Goal: Task Accomplishment & Management: Manage account settings

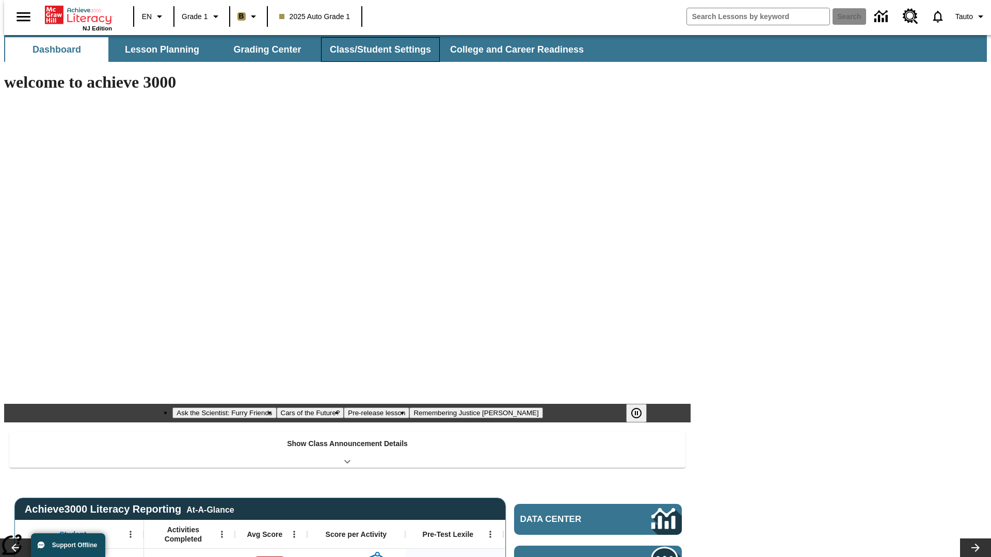
click at [375, 50] on button "Class/Student Settings" at bounding box center [380, 49] width 119 height 25
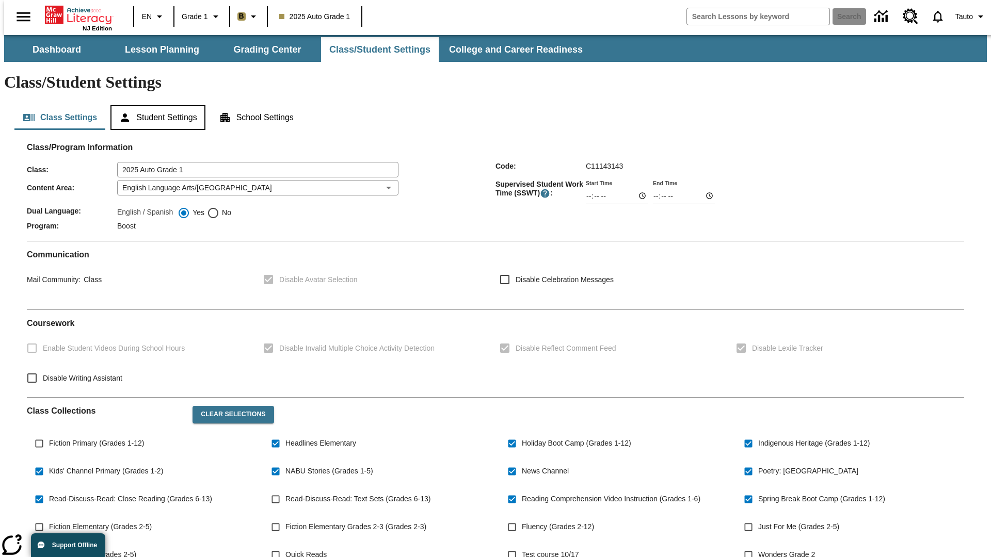
click at [155, 105] on button "Student Settings" at bounding box center [157, 117] width 94 height 25
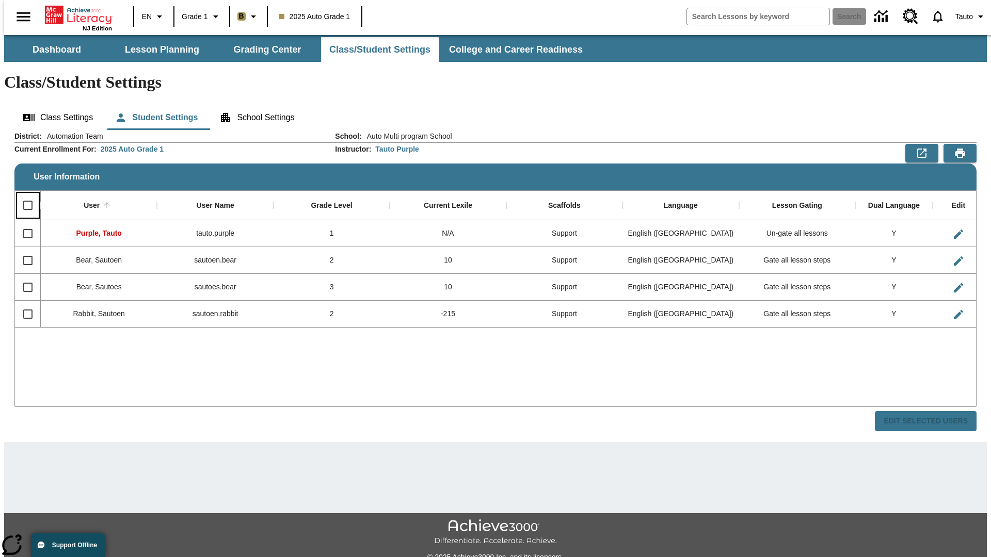
click at [23, 195] on input "Select all rows" at bounding box center [28, 206] width 22 height 22
checkbox input "true"
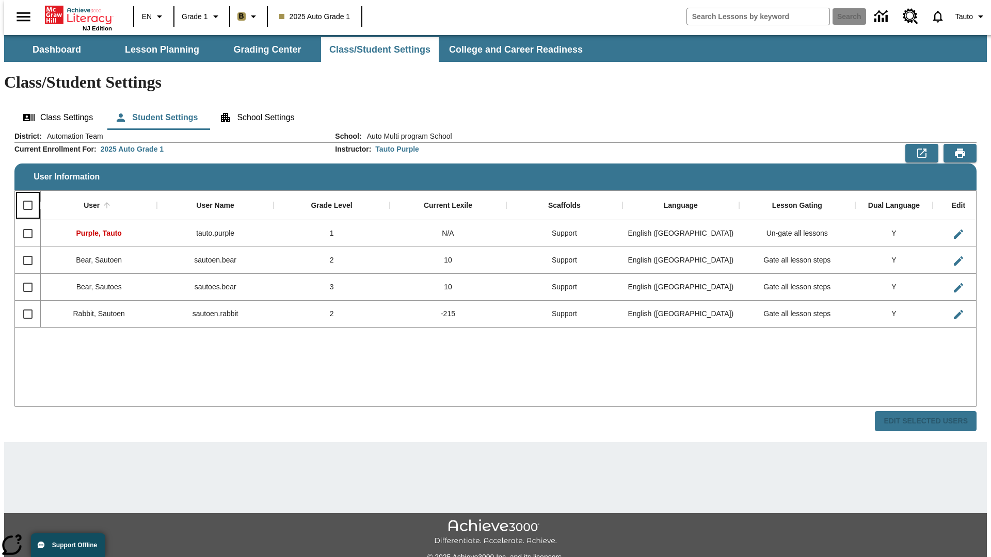
checkbox input "true"
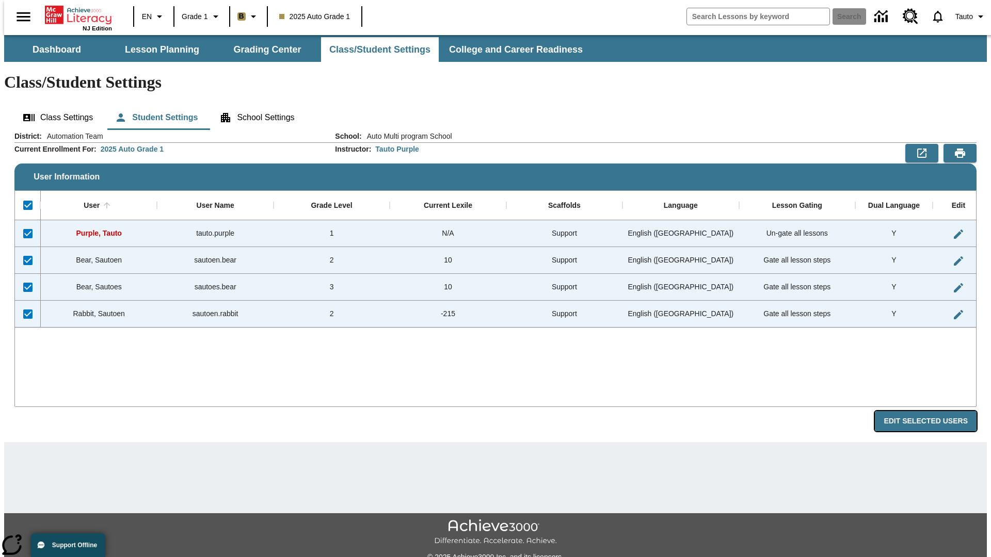
click at [933, 411] on button "Edit Selected Users" at bounding box center [926, 421] width 102 height 20
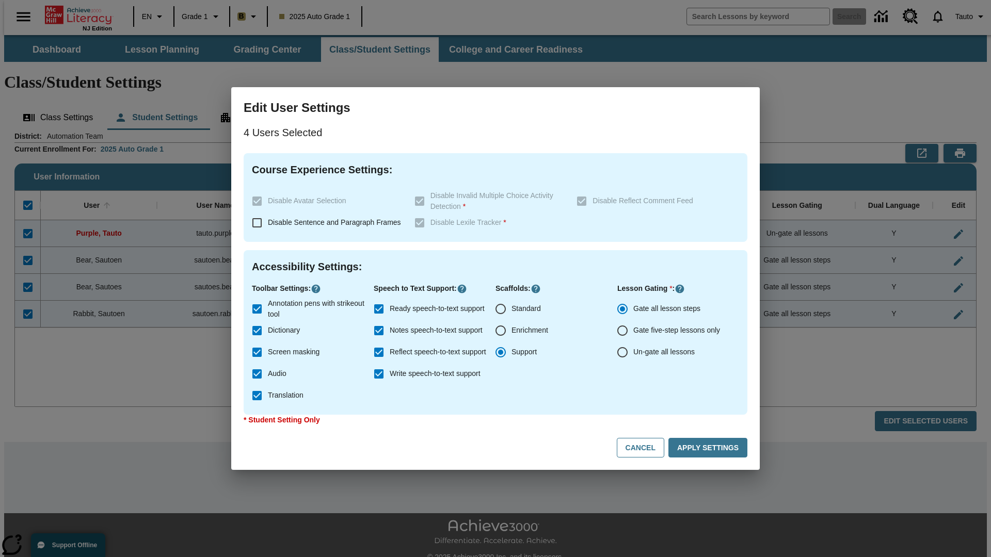
click at [500, 331] on input "Enrichment" at bounding box center [501, 331] width 22 height 22
radio input "true"
click at [645, 448] on button "Cancel" at bounding box center [640, 448] width 47 height 20
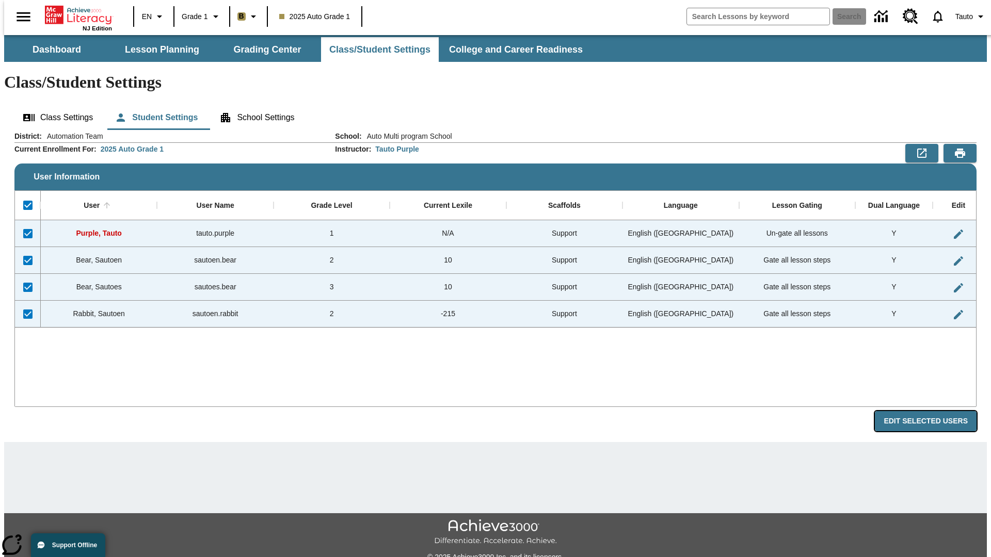
click at [933, 411] on button "Edit Selected Users" at bounding box center [926, 421] width 102 height 20
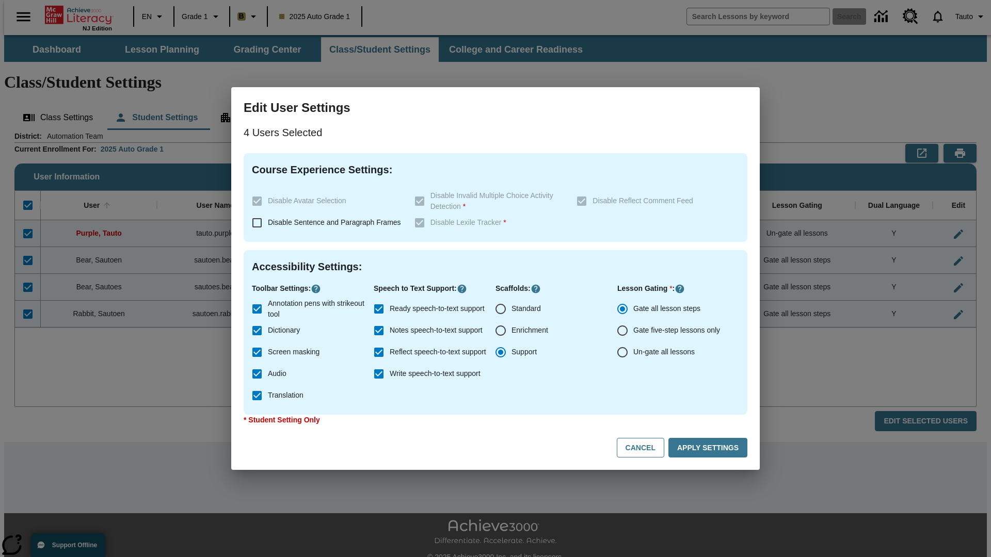
click at [500, 331] on input "Enrichment" at bounding box center [501, 331] width 22 height 22
radio input "true"
click at [709, 448] on button "Apply Settings" at bounding box center [707, 448] width 79 height 20
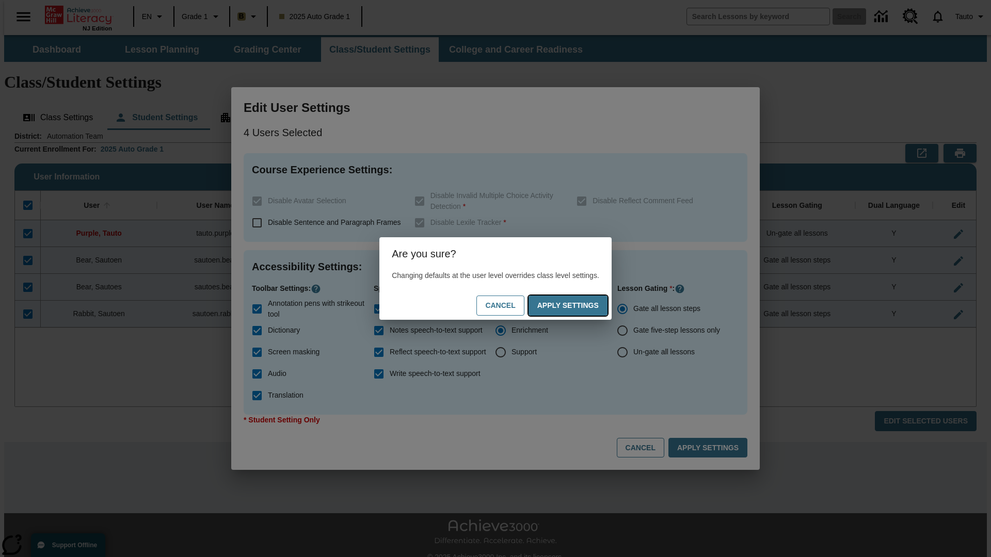
click at [578, 305] on button "Apply Settings" at bounding box center [567, 306] width 79 height 20
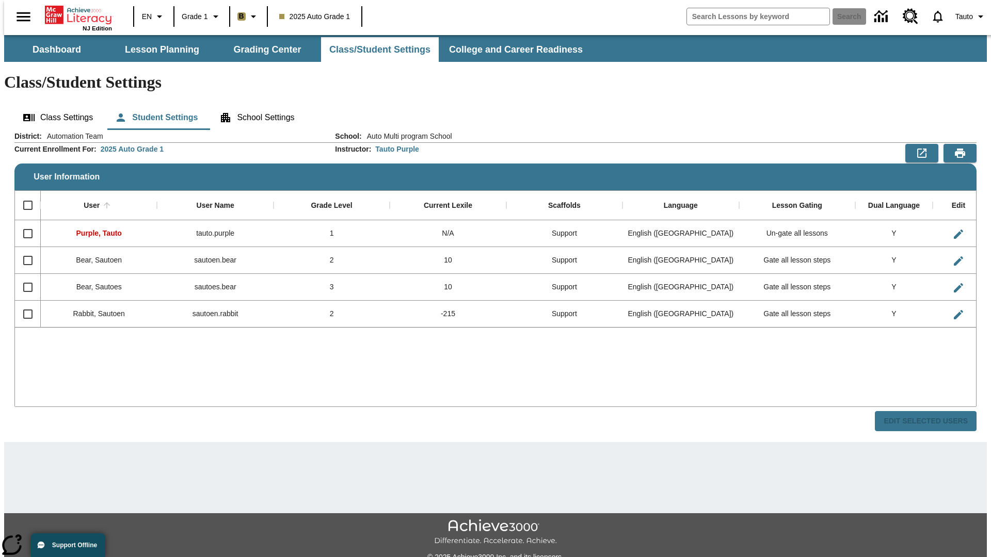
checkbox input "false"
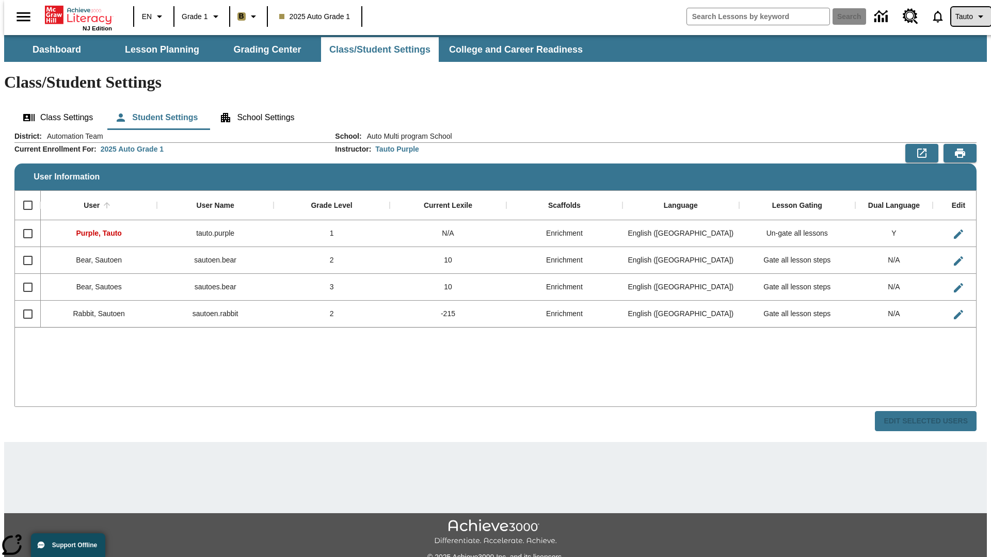
click at [965, 17] on span "Tauto" at bounding box center [964, 16] width 18 height 11
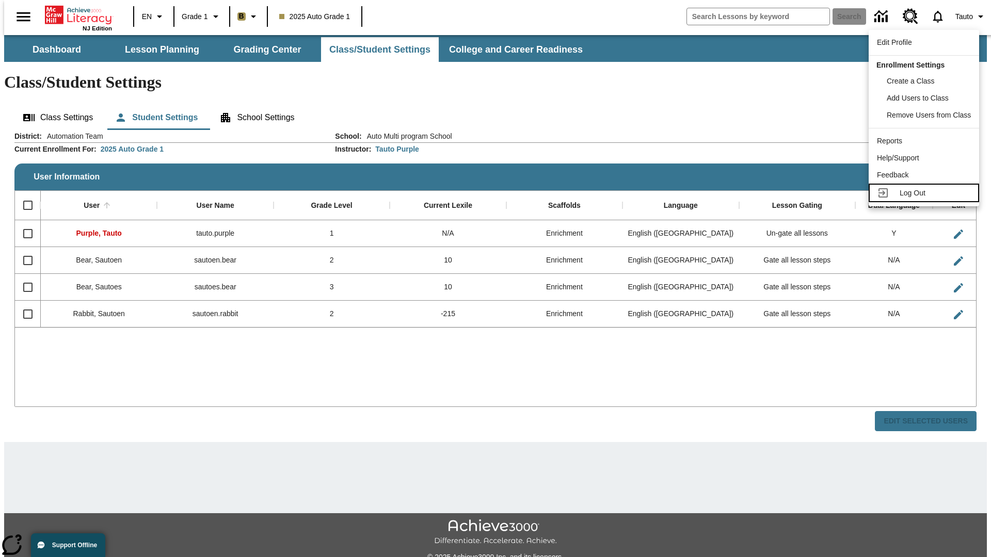
click at [925, 193] on span "Log Out" at bounding box center [912, 193] width 26 height 8
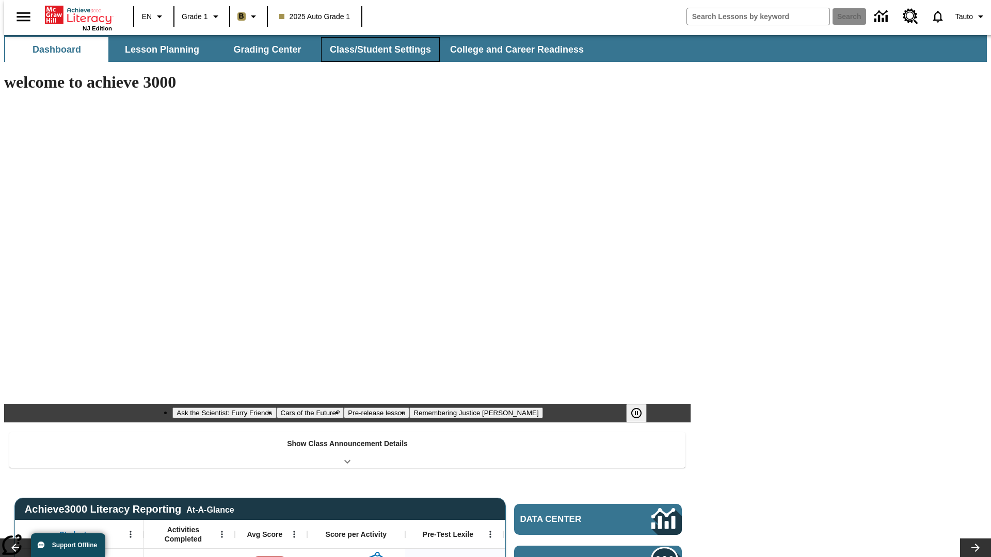
click at [375, 50] on button "Class/Student Settings" at bounding box center [380, 49] width 119 height 25
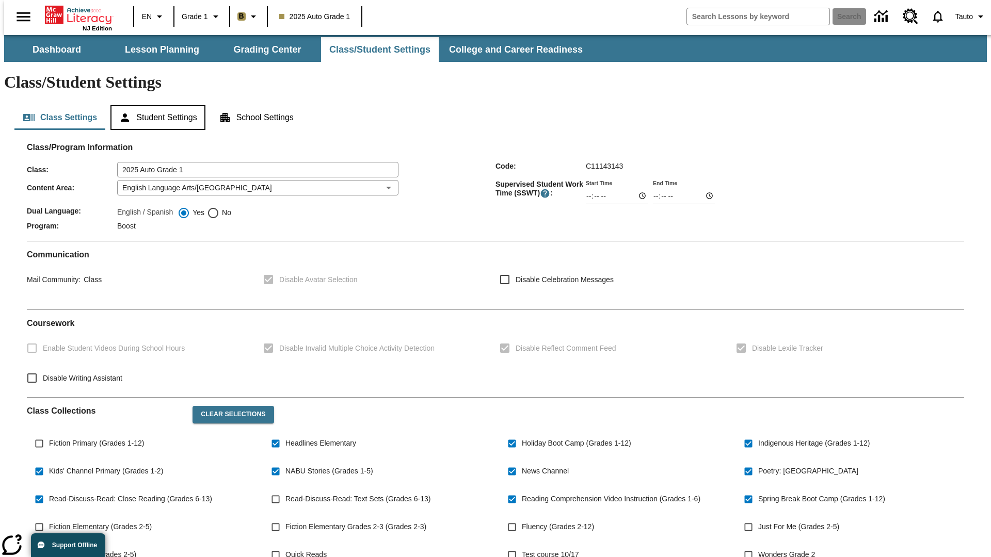
click at [155, 105] on button "Student Settings" at bounding box center [157, 117] width 94 height 25
